Goal: Task Accomplishment & Management: Complete application form

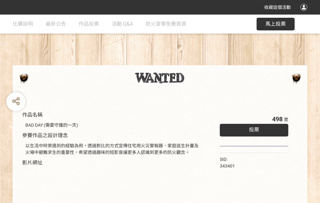
click at [305, 13] on div "收藏這個活動" at bounding box center [160, 7] width 320 height 15
click at [198, 62] on div "作品名稱 BAD DAY (需要守護的一天) 參賽作品之設計理念 以生活中時常遇到的經驗為例，透過對比的方式宣傳住宅用火災警報器、家庭逃生計畫及火場中避難求生…" at bounding box center [160, 148] width 320 height 267
click at [252, 128] on span "投票" at bounding box center [254, 130] width 10 height 6
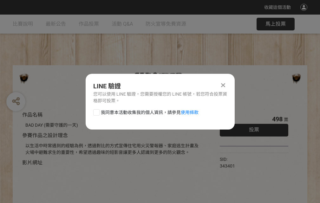
click at [96, 111] on div at bounding box center [96, 112] width 6 height 6
checkbox input "true"
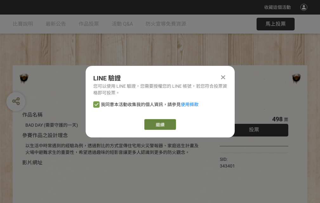
click at [160, 125] on link "繼續" at bounding box center [160, 124] width 32 height 11
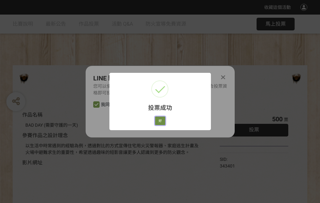
click at [158, 120] on button "好" at bounding box center [160, 121] width 10 height 9
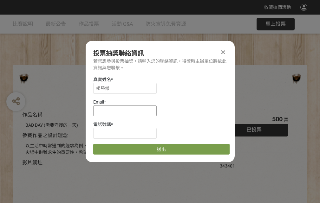
click at [127, 111] on input at bounding box center [124, 111] width 63 height 11
type input "[EMAIL_ADDRESS][DOMAIN_NAME]"
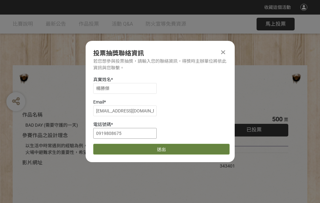
type input "0919808675"
click at [111, 147] on button "送出" at bounding box center [161, 149] width 136 height 11
